Goal: Task Accomplishment & Management: Use online tool/utility

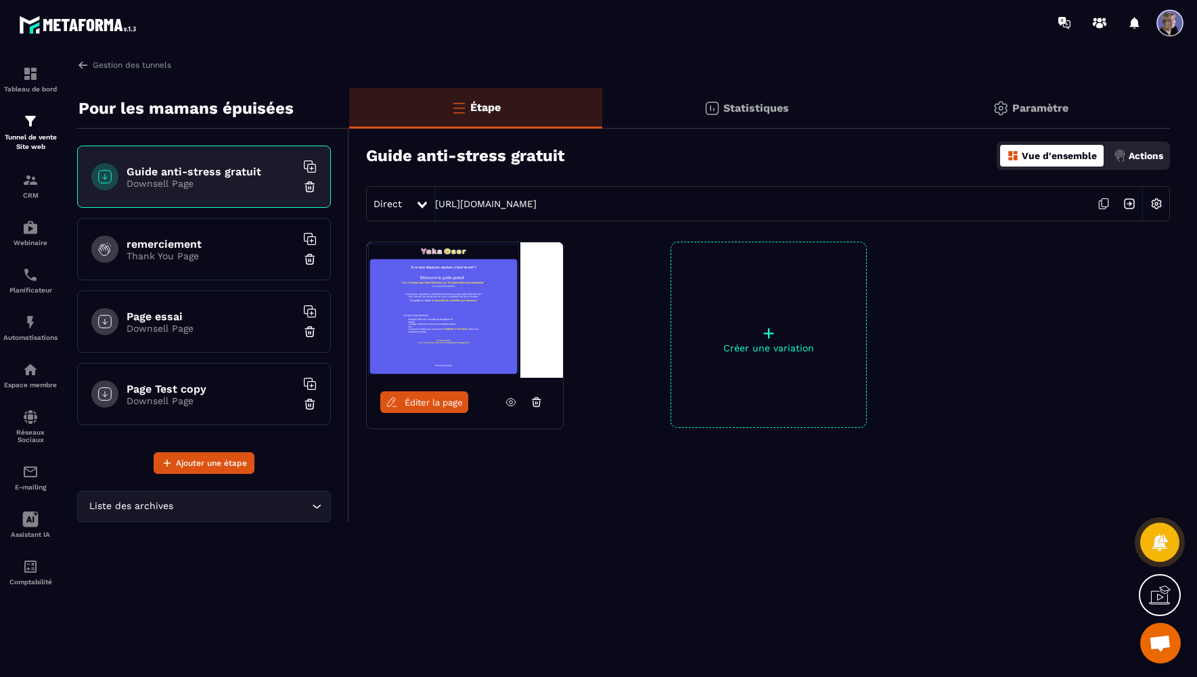
scroll to position [1404, 0]
click at [39, 135] on p "Tunnel de vente Site web" at bounding box center [30, 142] width 54 height 19
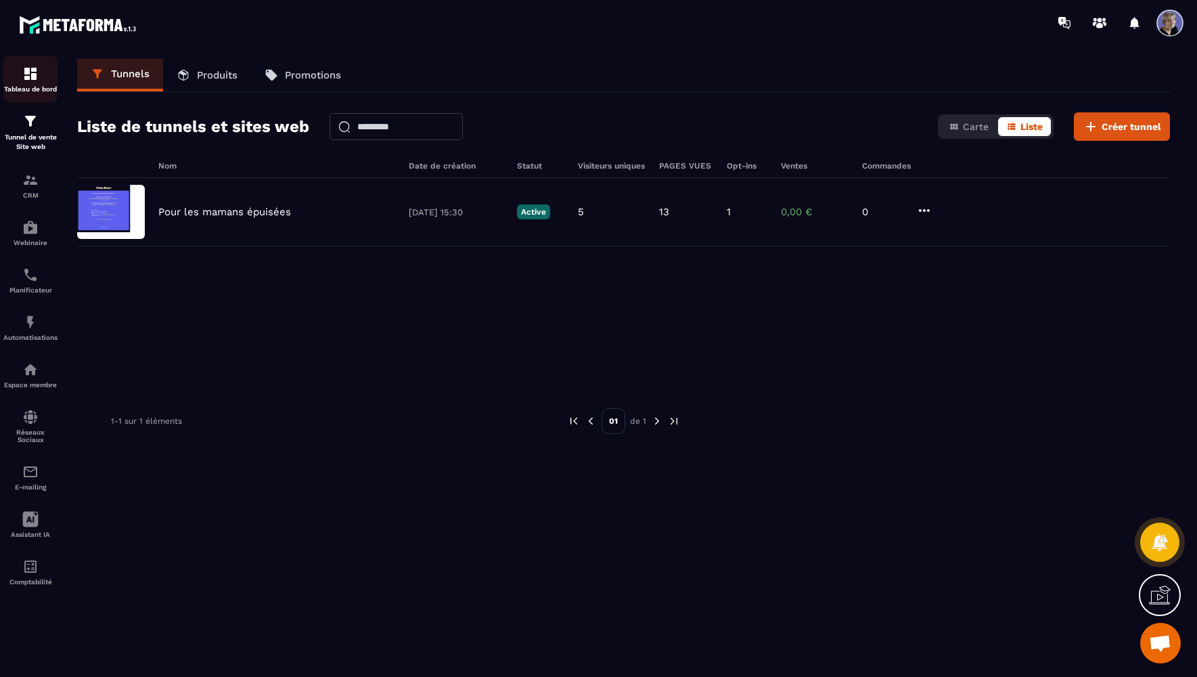
click at [36, 86] on p "Tableau de bord" at bounding box center [30, 88] width 54 height 7
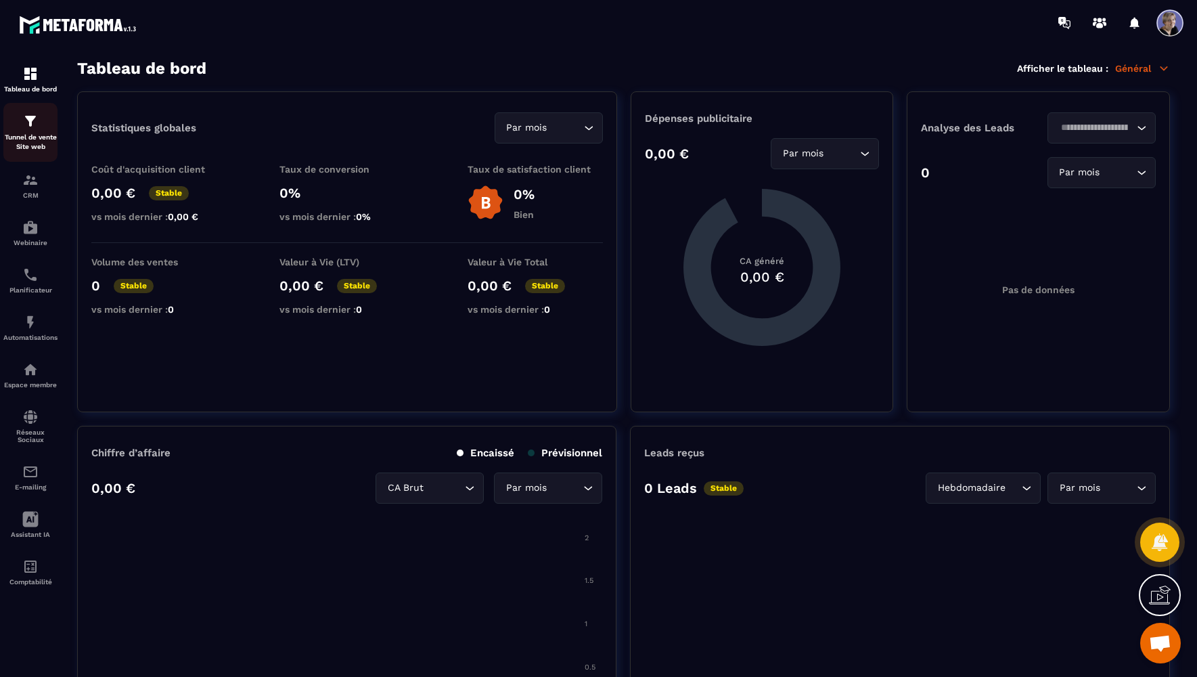
click at [37, 129] on img at bounding box center [30, 121] width 16 height 16
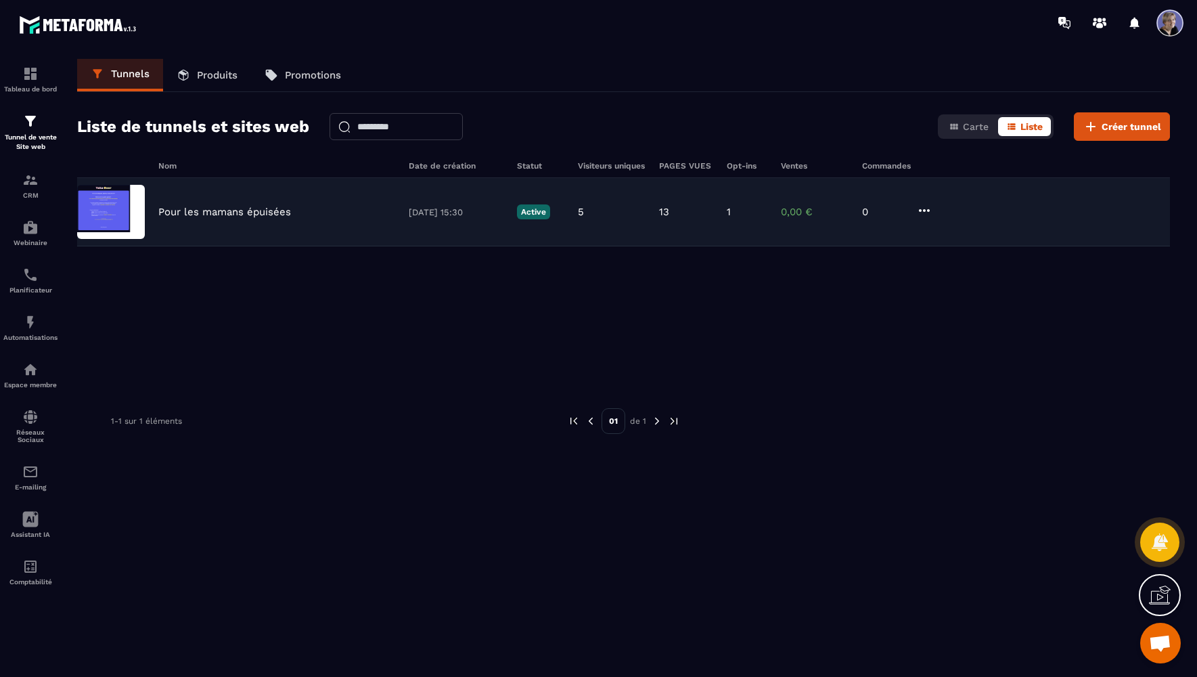
click at [124, 212] on img at bounding box center [111, 212] width 68 height 54
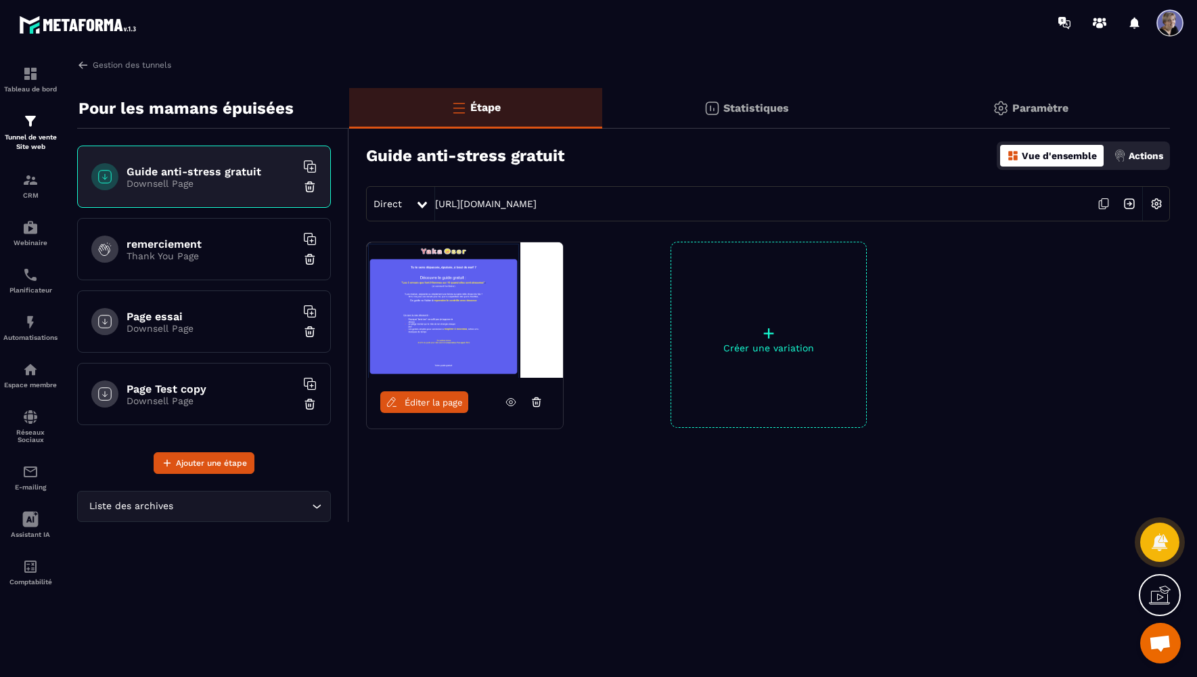
click at [481, 321] on img at bounding box center [465, 309] width 196 height 135
click at [432, 402] on span "Éditer la page" at bounding box center [434, 402] width 58 height 10
